Goal: Task Accomplishment & Management: Use online tool/utility

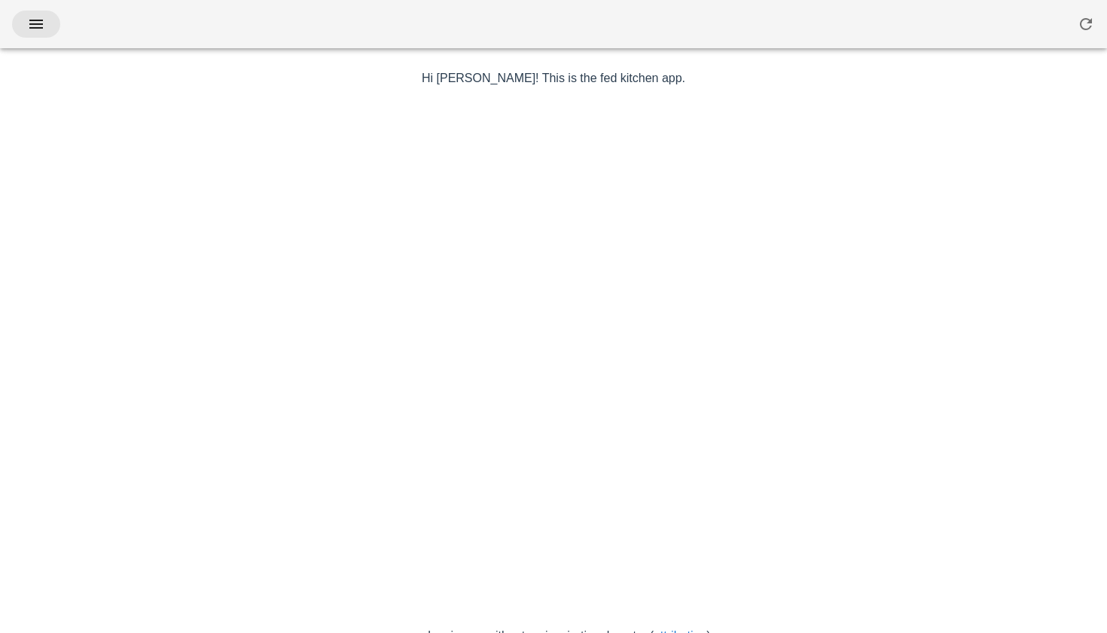
click at [39, 29] on icon "button" at bounding box center [36, 24] width 18 height 18
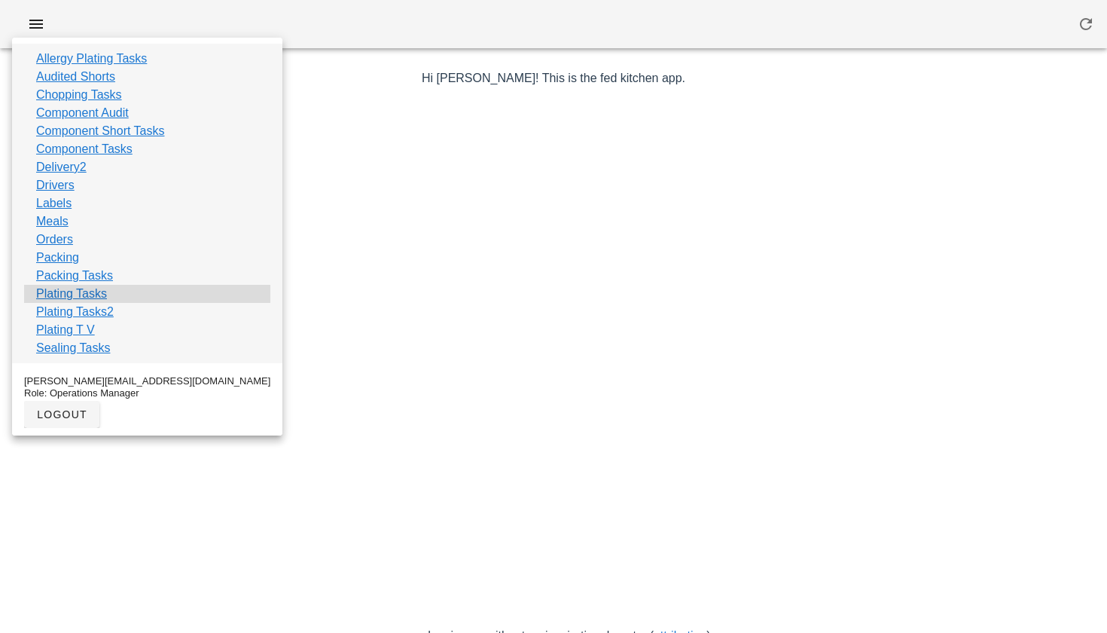
click at [75, 298] on link "Plating Tasks" at bounding box center [71, 294] width 71 height 18
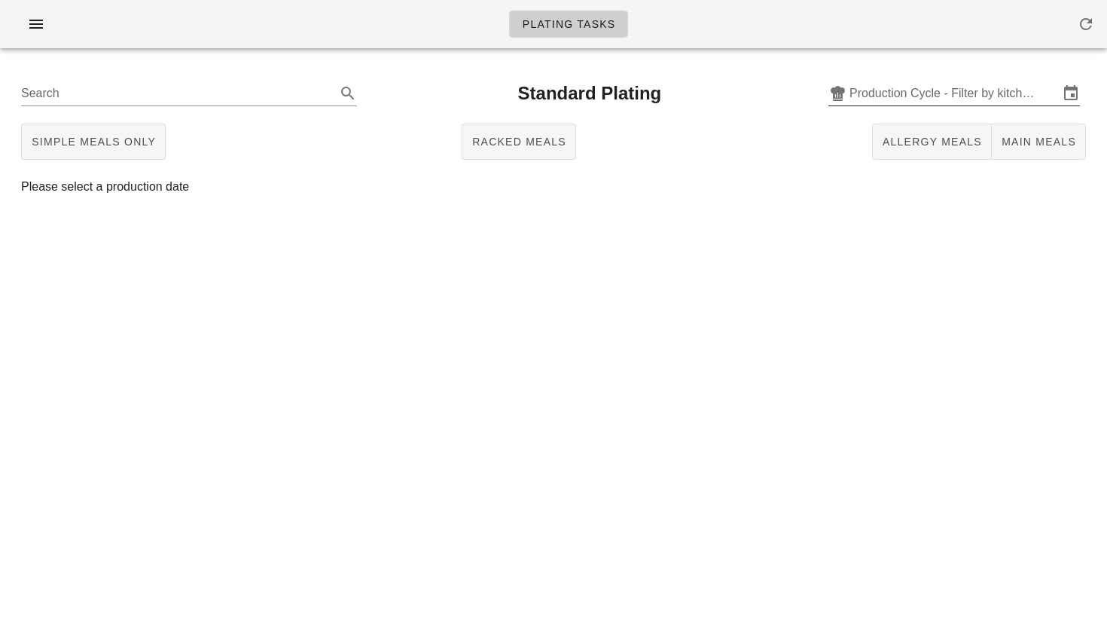
click at [868, 89] on input "Production Cycle - Filter by kitchen production schedules" at bounding box center [954, 93] width 209 height 24
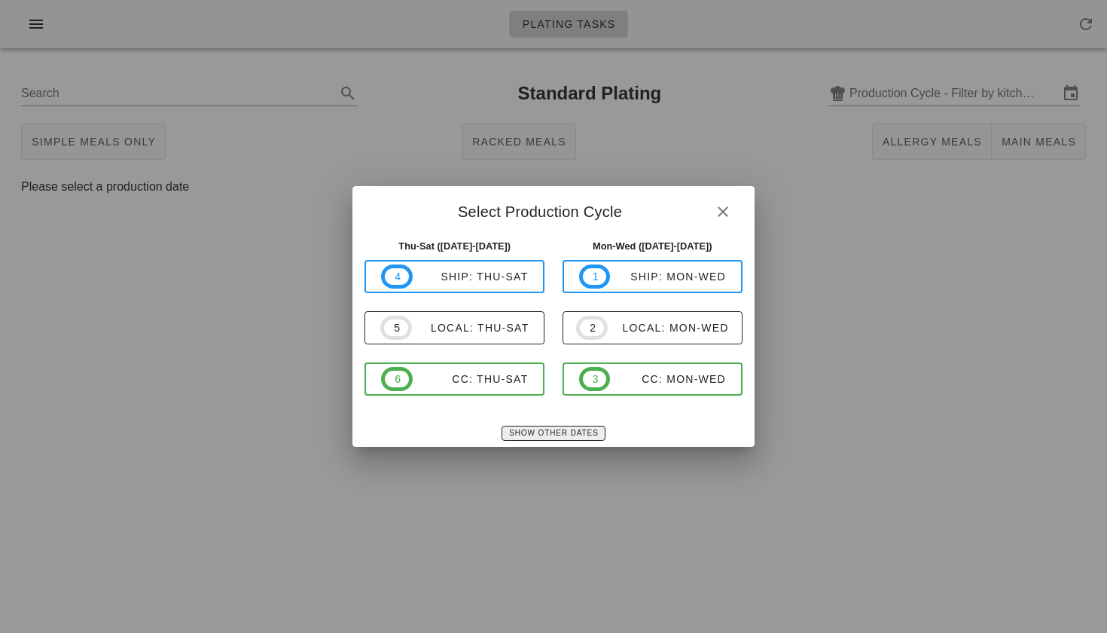
click at [556, 432] on span "Show Other Dates" at bounding box center [553, 433] width 90 height 8
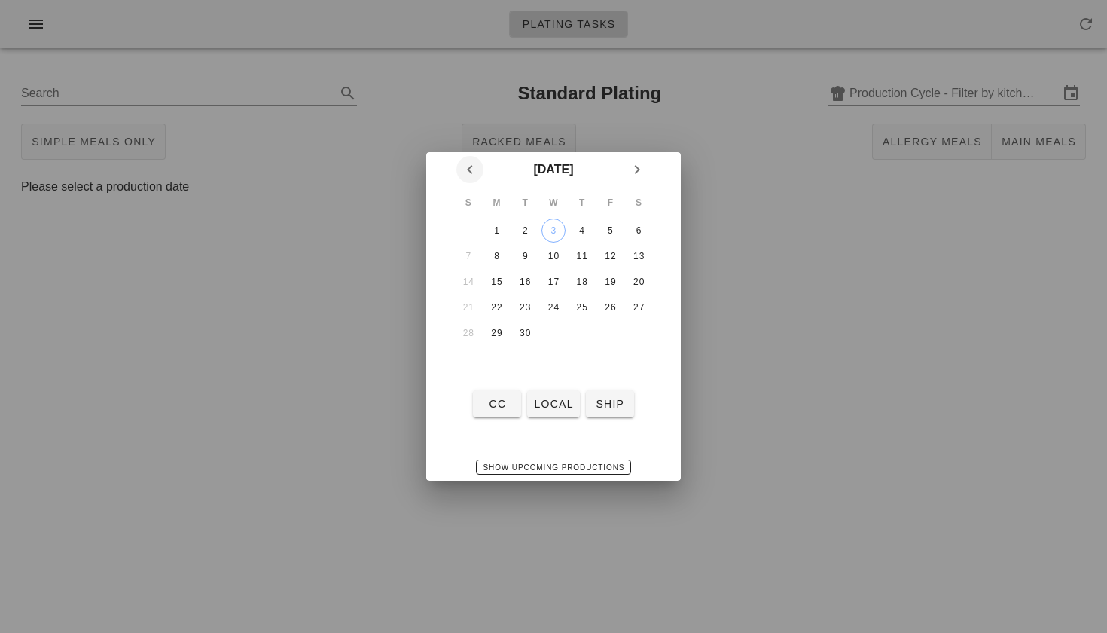
click at [469, 174] on icon "Previous month" at bounding box center [470, 169] width 18 height 18
click at [530, 336] on div "26" at bounding box center [525, 333] width 24 height 11
click at [552, 404] on span "local" at bounding box center [553, 404] width 40 height 12
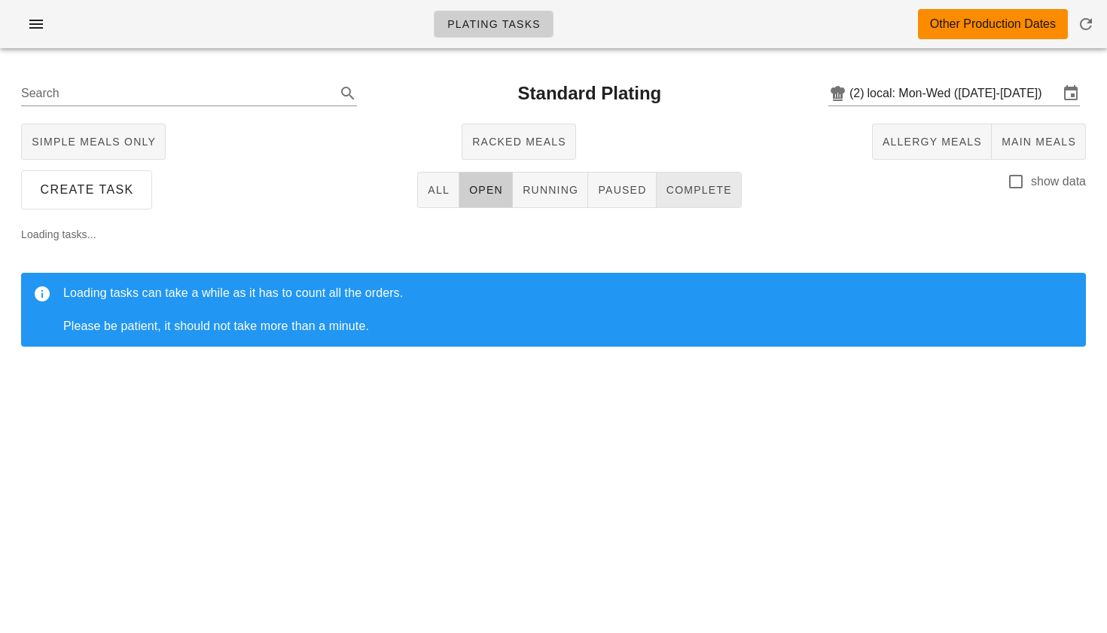
click at [682, 185] on span "Complete" at bounding box center [699, 190] width 66 height 12
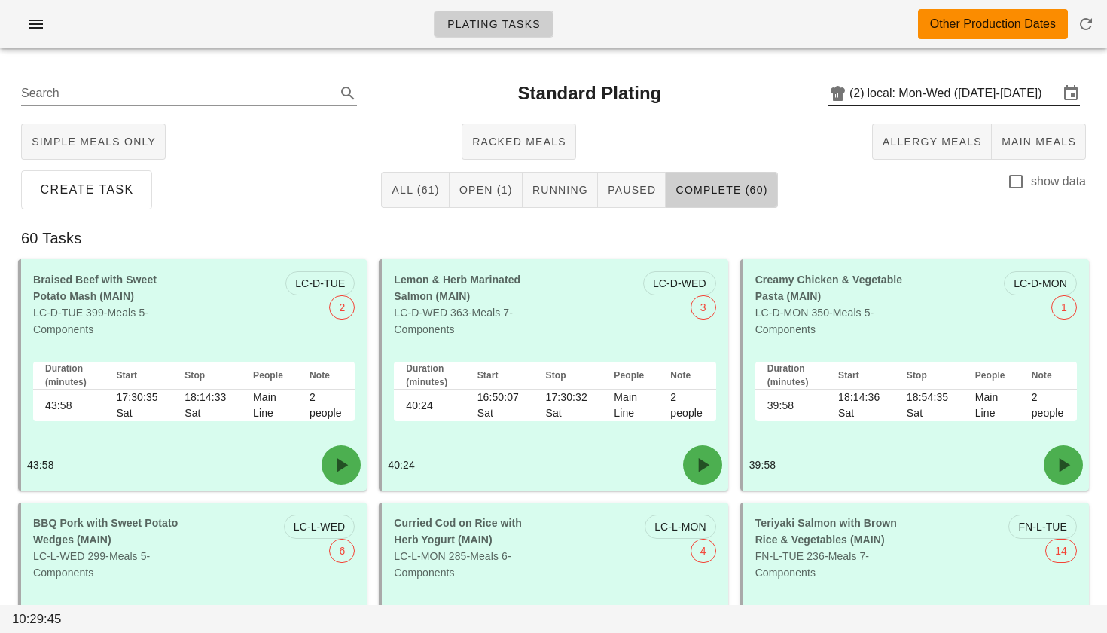
click at [972, 93] on input "local: Mon-Wed ([DATE]-[DATE])" at bounding box center [963, 93] width 191 height 24
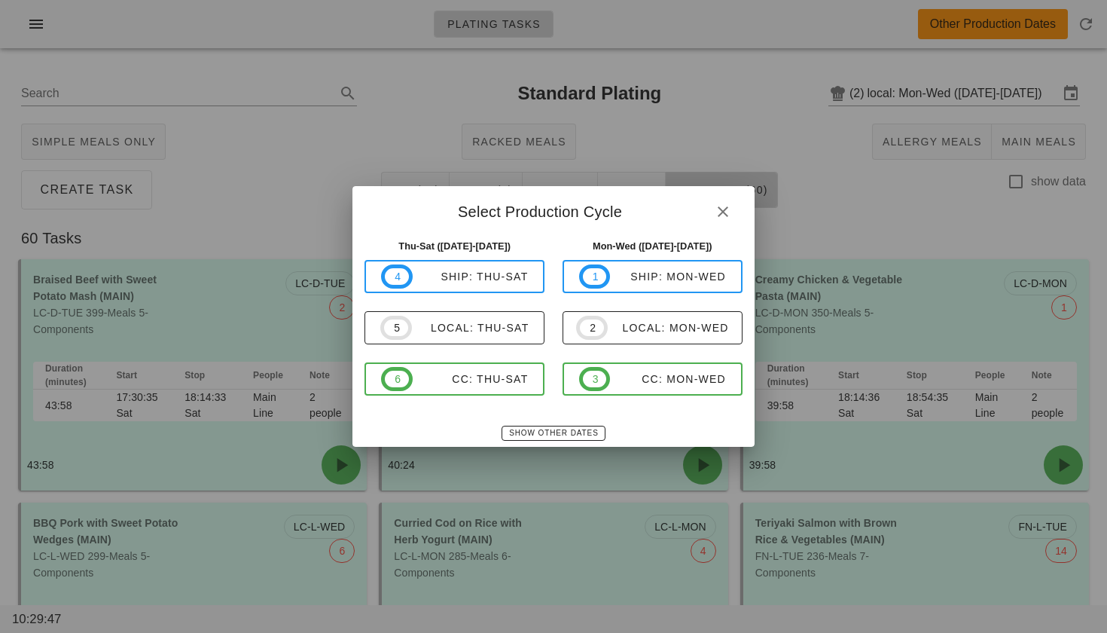
click at [534, 422] on div "Thu-Sat ([DATE]-[DATE]) 4 ship: Thu-Sat 5 local: Thu-Sat 6 CC: Thu-Sat" at bounding box center [454, 326] width 198 height 192
click at [531, 430] on span "Show Other Dates" at bounding box center [553, 433] width 90 height 8
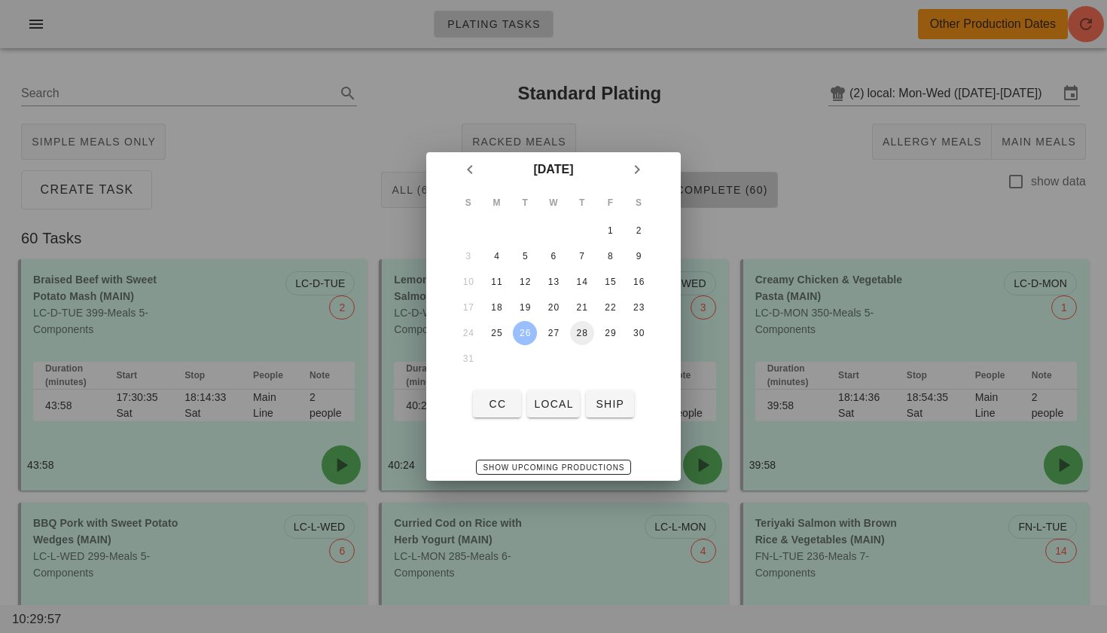
click at [578, 333] on div "28" at bounding box center [582, 333] width 24 height 11
click at [550, 410] on span "local" at bounding box center [553, 404] width 40 height 12
type input "local: Thu-Sat ([DATE]-[DATE])"
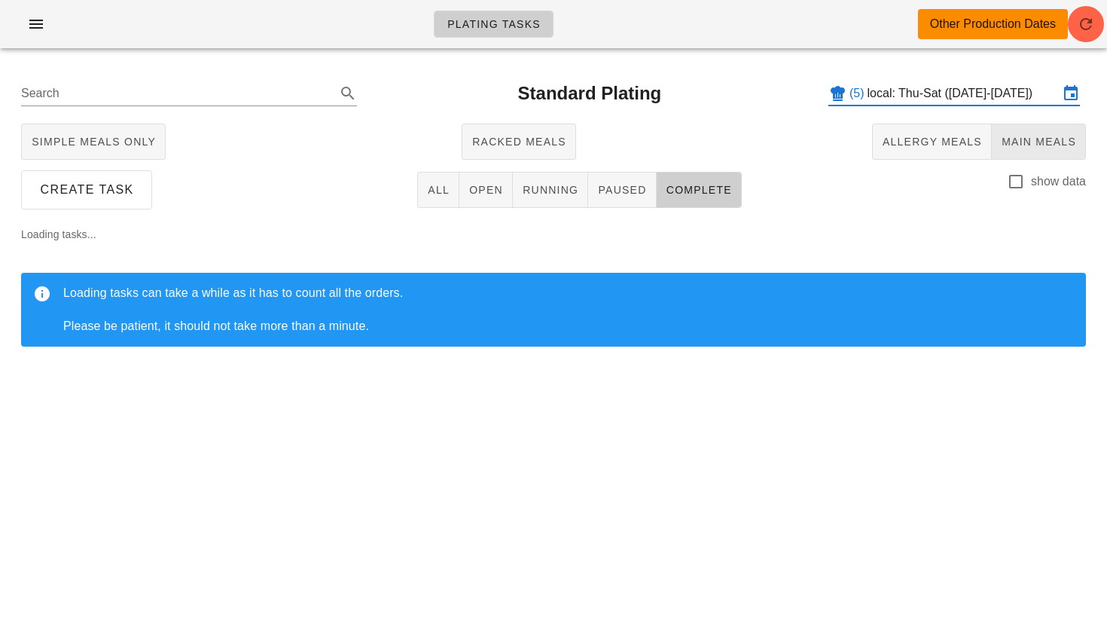
click at [1042, 158] on button "Main Meals" at bounding box center [1039, 142] width 94 height 36
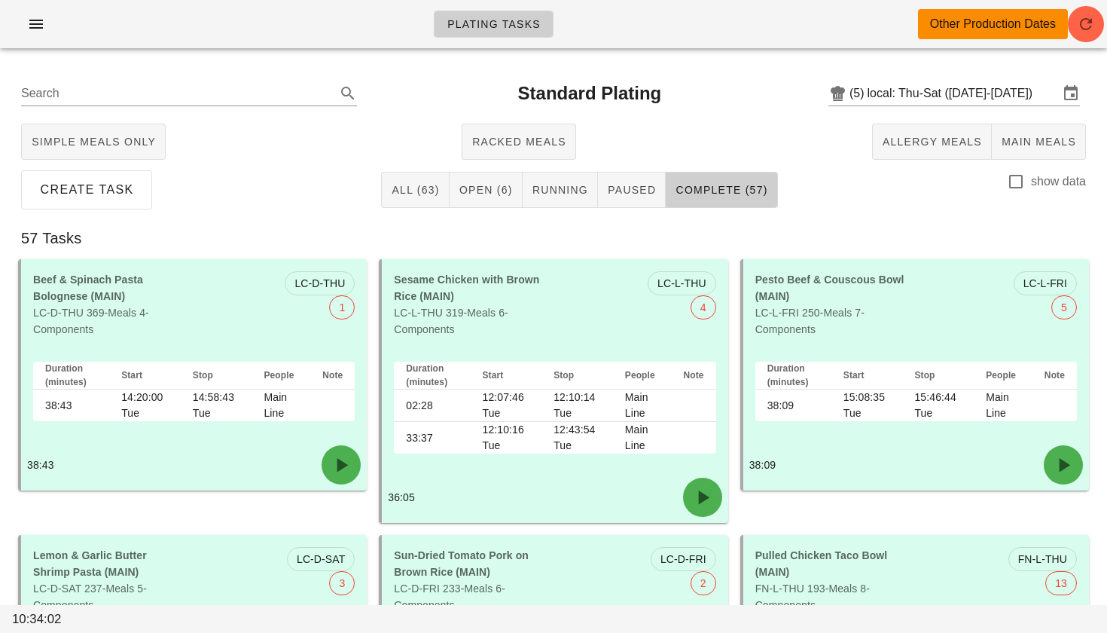
click at [1051, 182] on label "show data" at bounding box center [1058, 181] width 55 height 15
checkbox input "true"
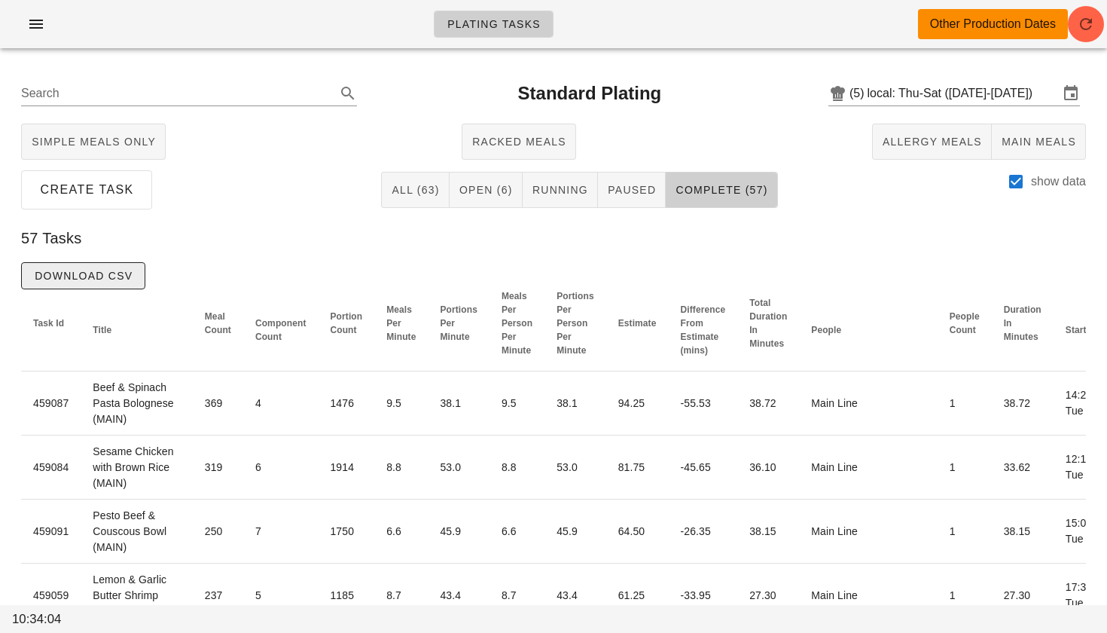
click at [104, 271] on span "Download CSV" at bounding box center [83, 276] width 99 height 12
click at [944, 99] on input "local: Thu-Sat ([DATE]-[DATE])" at bounding box center [963, 93] width 191 height 24
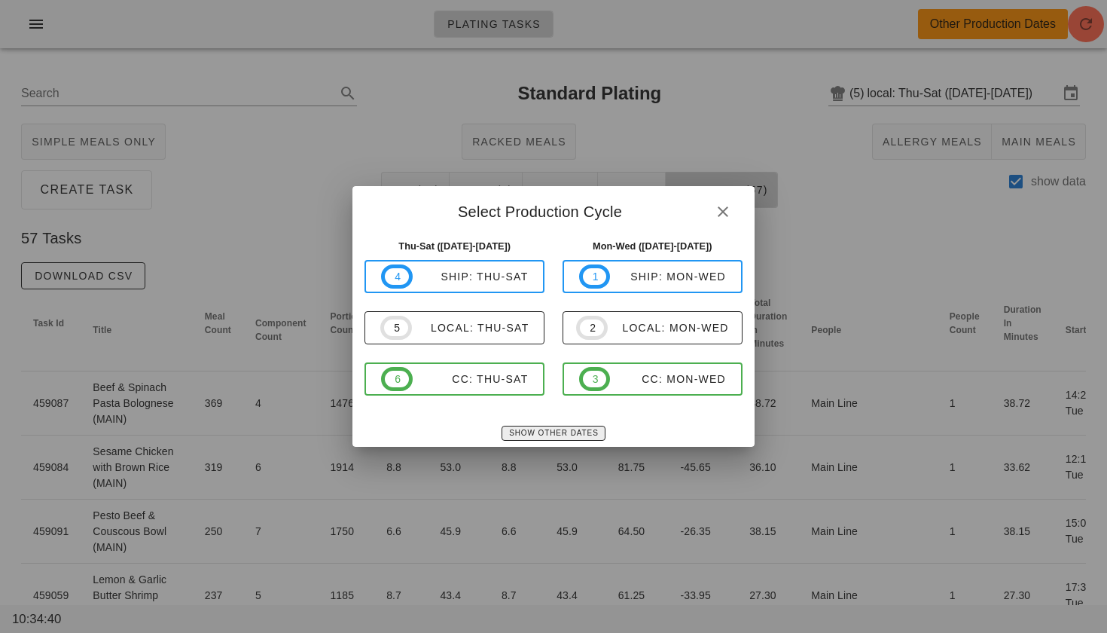
click at [537, 432] on span "Show Other Dates" at bounding box center [553, 433] width 90 height 8
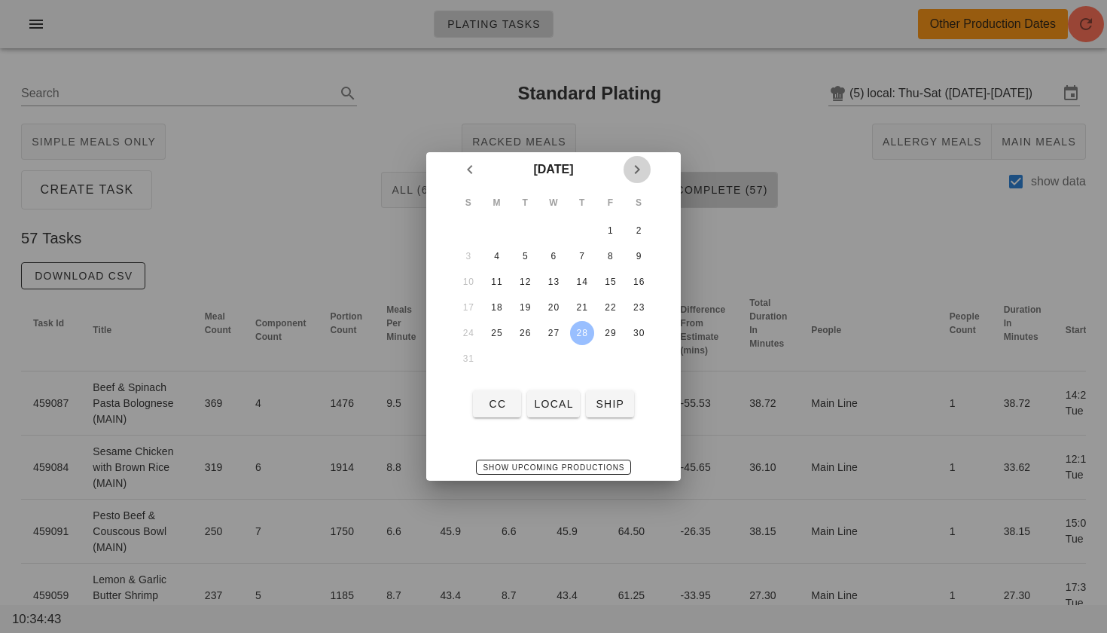
click at [640, 175] on icon "Next month" at bounding box center [637, 169] width 18 height 18
click at [493, 229] on div "1" at bounding box center [497, 230] width 24 height 11
click at [547, 399] on span "local" at bounding box center [553, 404] width 40 height 12
type input "local: Mon-Wed ([DATE]-[DATE])"
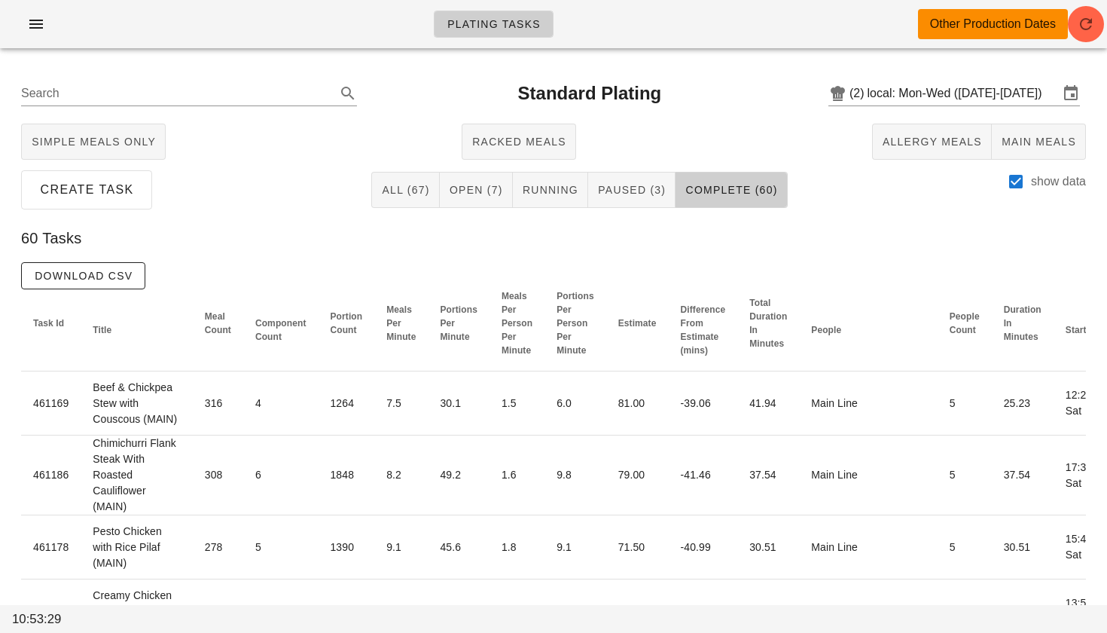
click at [109, 261] on div "60 Tasks" at bounding box center [553, 238] width 1089 height 48
click at [110, 272] on span "Download CSV" at bounding box center [83, 276] width 99 height 12
click at [474, 198] on button "Open (7)" at bounding box center [476, 190] width 73 height 36
